Goal: Information Seeking & Learning: Learn about a topic

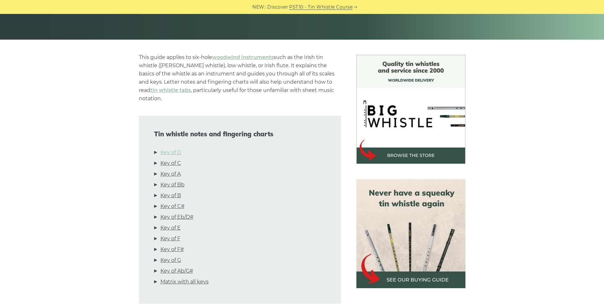
click at [171, 148] on link "Key of D" at bounding box center [170, 152] width 21 height 8
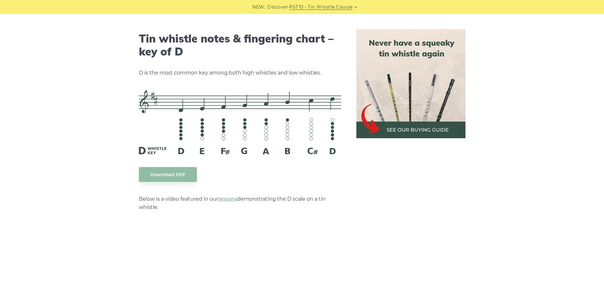
scroll to position [987, 0]
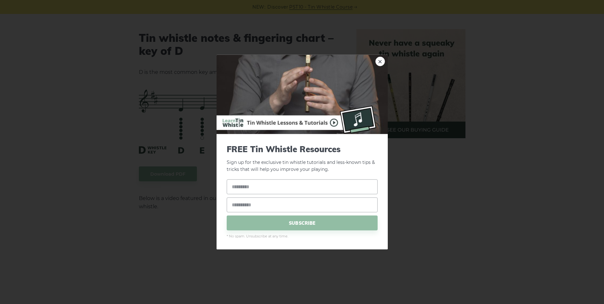
click at [428, 97] on div "× FREE Tin Whistle Resources Sign up for the exclusive tin whistle tutorials an…" at bounding box center [302, 152] width 604 height 304
click at [373, 61] on img at bounding box center [301, 93] width 171 height 79
click at [380, 63] on link "×" at bounding box center [380, 61] width 10 height 10
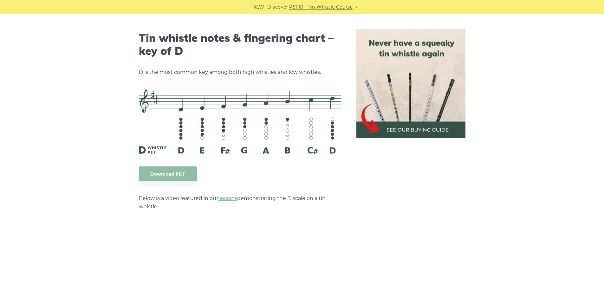
click at [395, 127] on img at bounding box center [410, 83] width 109 height 109
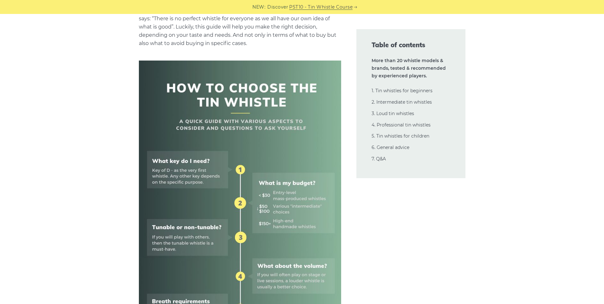
scroll to position [253, 0]
